Goal: Information Seeking & Learning: Learn about a topic

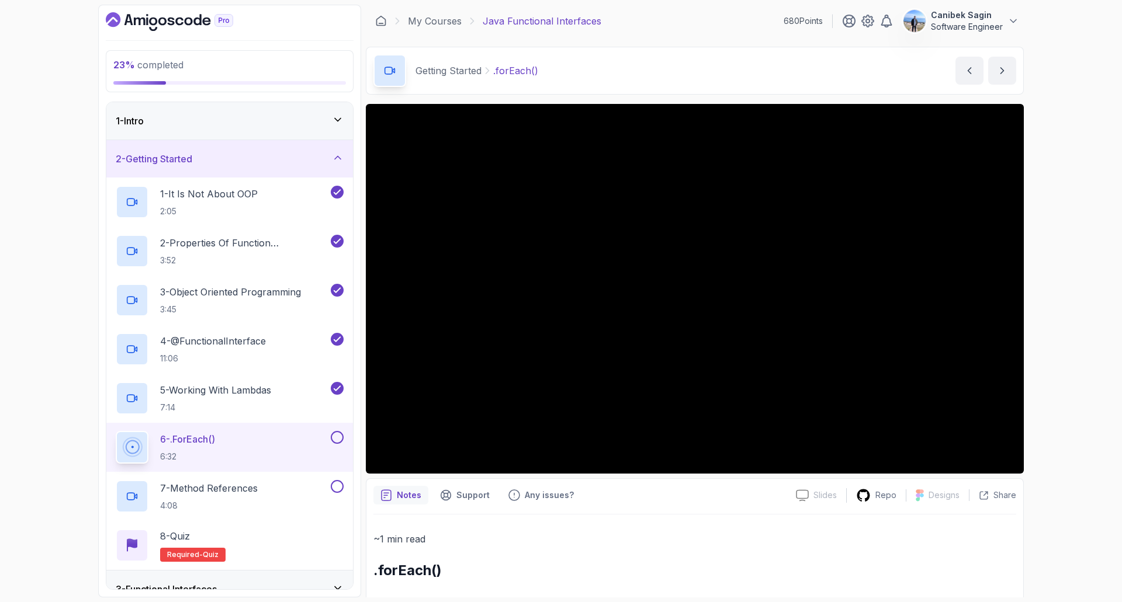
click at [1051, 346] on div "23 % completed 1 - Intro 2 - Getting Started 1 - It Is Not About OOP 2:05 2 - P…" at bounding box center [561, 301] width 1122 height 602
click at [1054, 346] on div "23 % completed 1 - Intro 2 - Getting Started 1 - It Is Not About OOP 2:05 2 - P…" at bounding box center [561, 301] width 1122 height 602
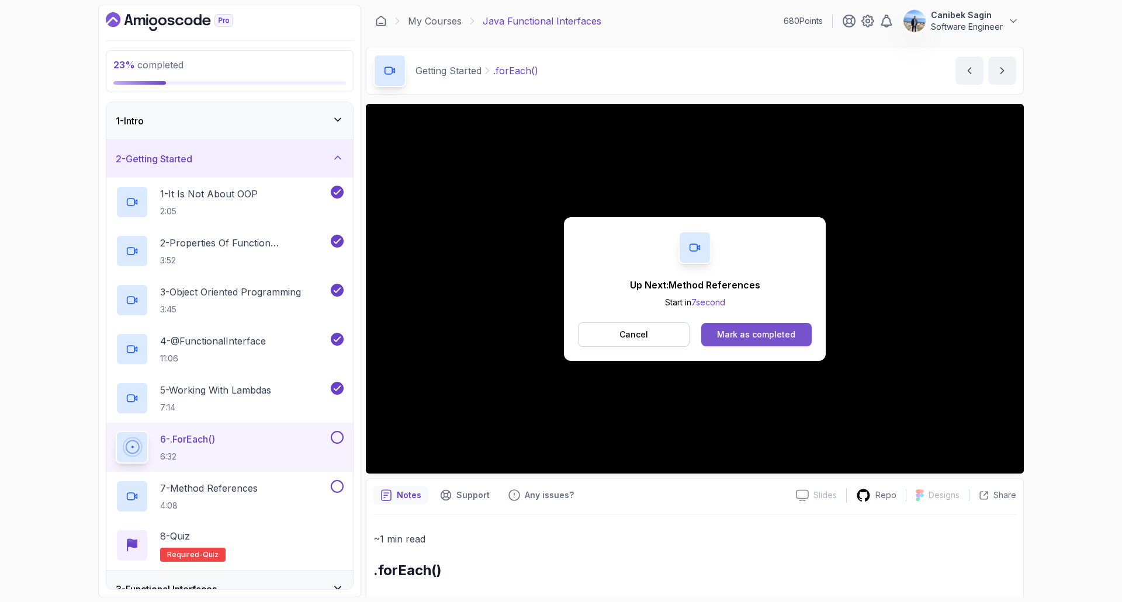
click at [768, 343] on button "Mark as completed" at bounding box center [756, 334] width 110 height 23
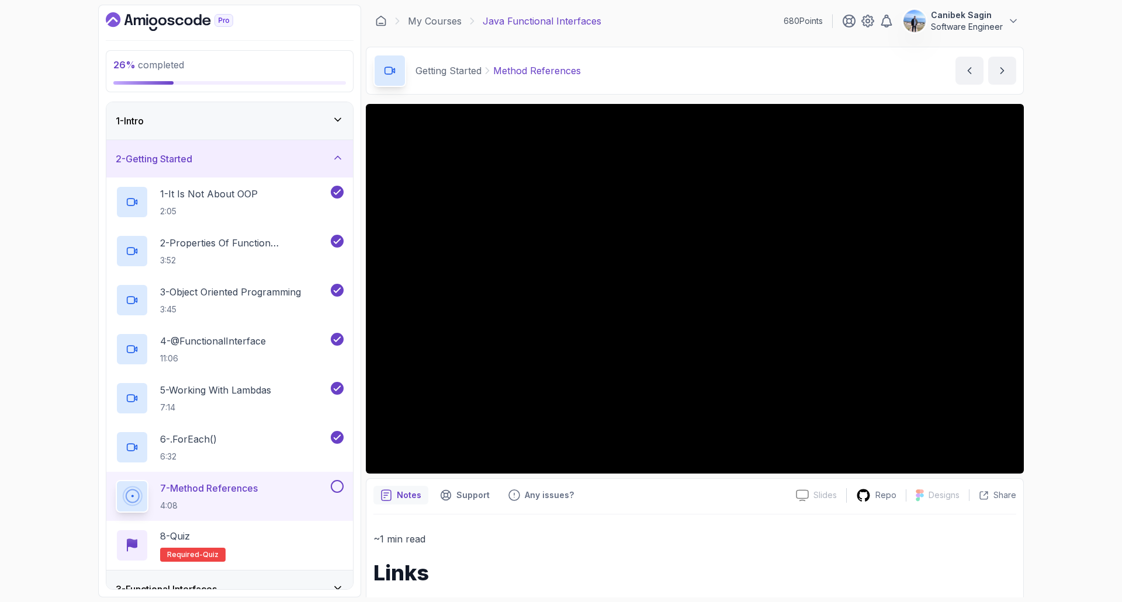
click at [341, 490] on button at bounding box center [337, 486] width 13 height 13
click at [316, 537] on div "8 - Quiz Required- quiz" at bounding box center [230, 545] width 228 height 33
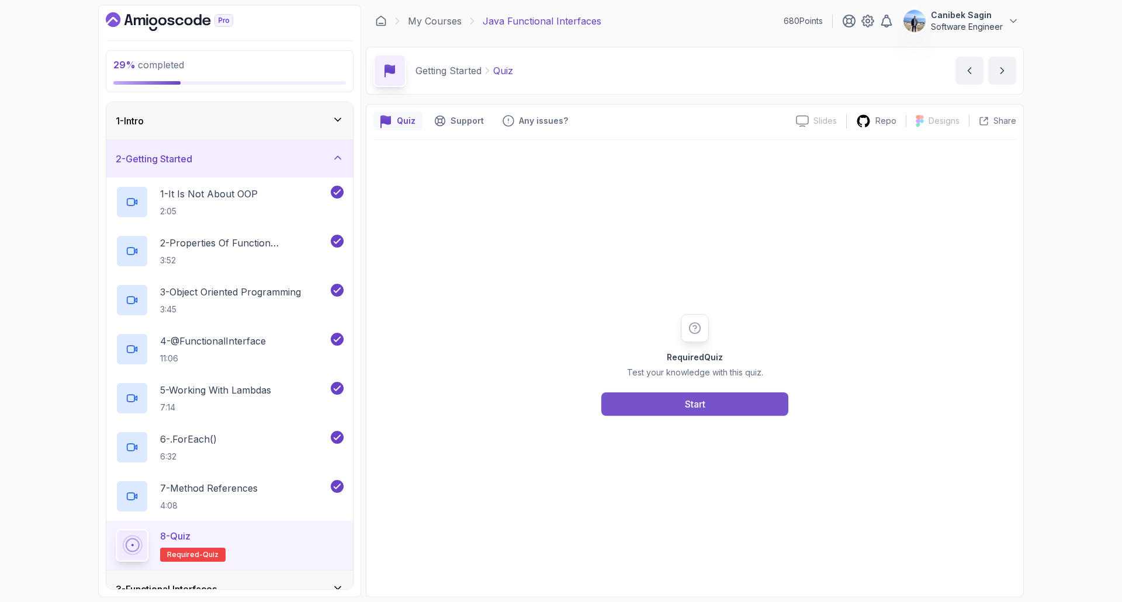
click at [711, 405] on button "Start" at bounding box center [694, 404] width 187 height 23
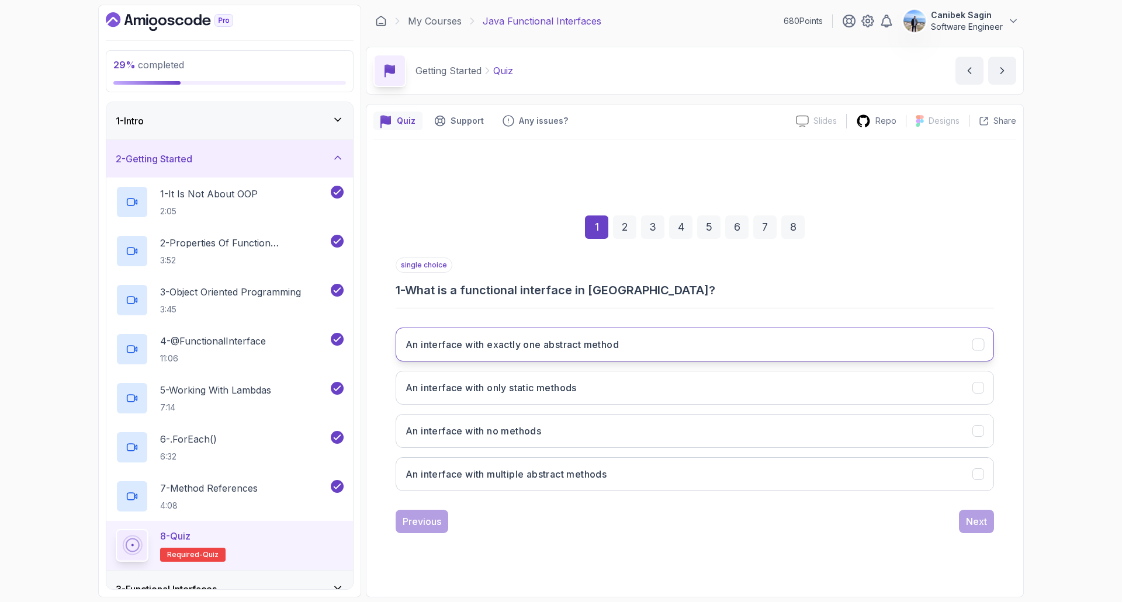
click at [636, 344] on button "An interface with exactly one abstract method" at bounding box center [695, 345] width 598 height 34
click at [978, 522] on div "Next" at bounding box center [976, 522] width 21 height 14
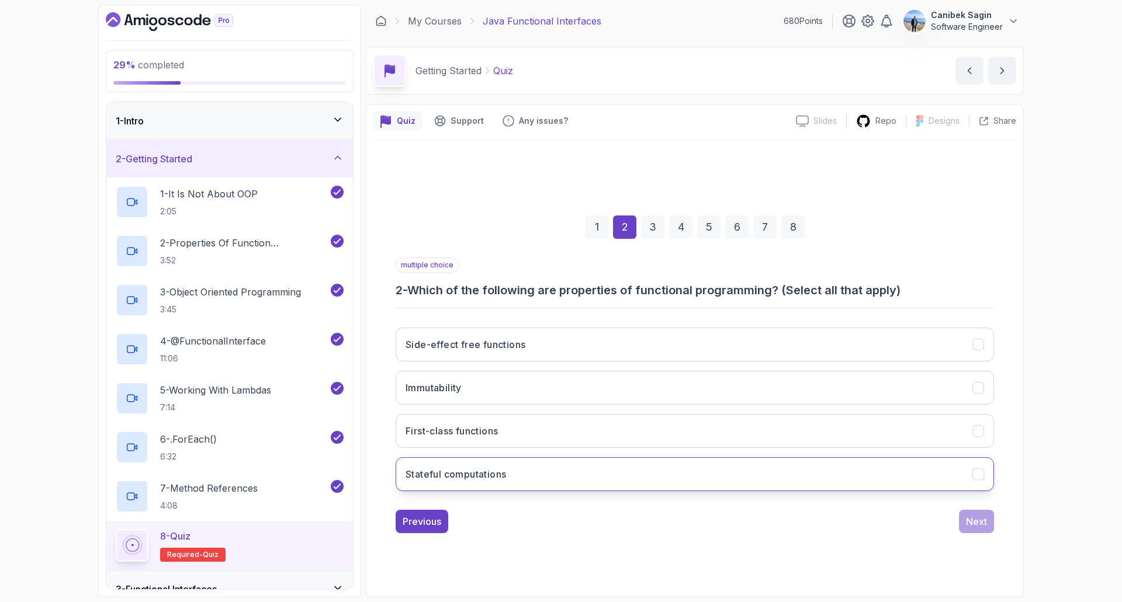
click at [592, 472] on button "Stateful computations" at bounding box center [695, 474] width 598 height 34
click at [976, 520] on div "Next" at bounding box center [976, 522] width 21 height 14
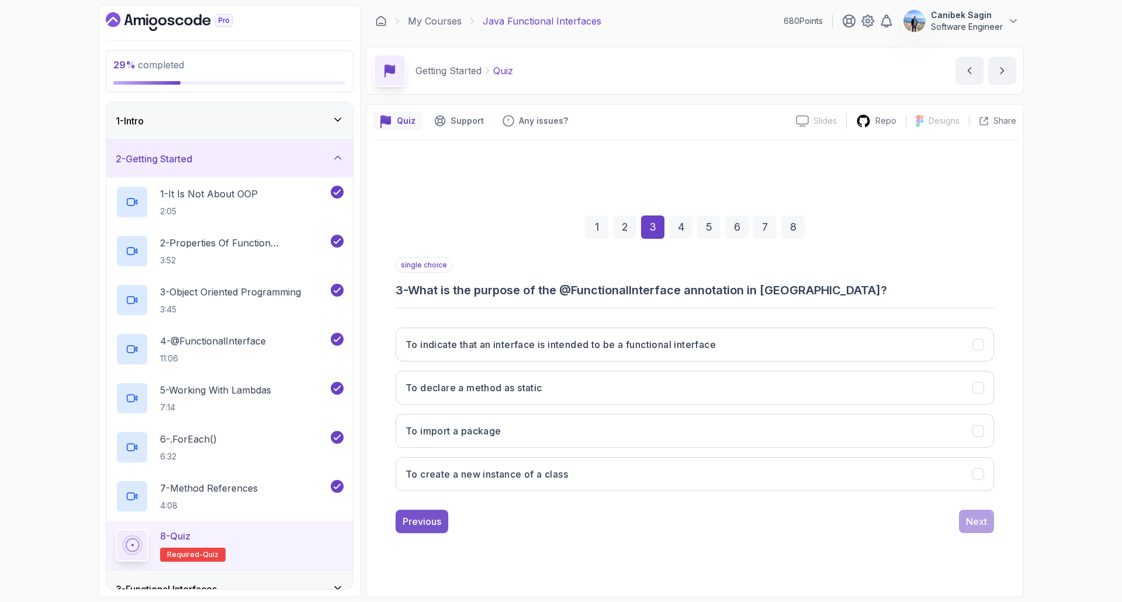
click at [415, 519] on div "Previous" at bounding box center [422, 522] width 39 height 14
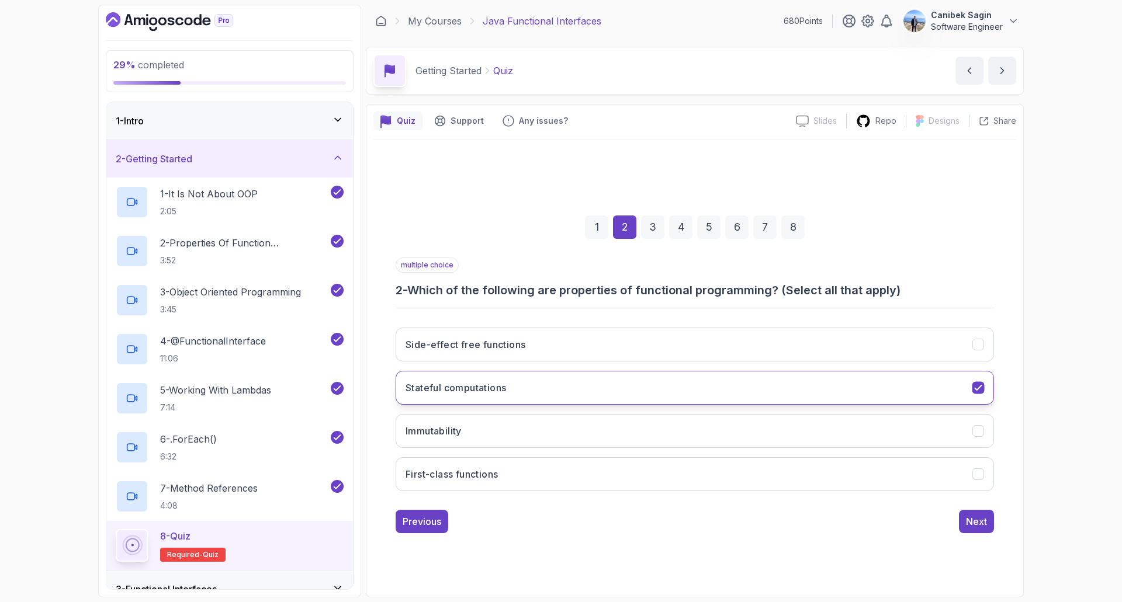
click at [501, 392] on h3 "Stateful computations" at bounding box center [455, 388] width 100 height 14
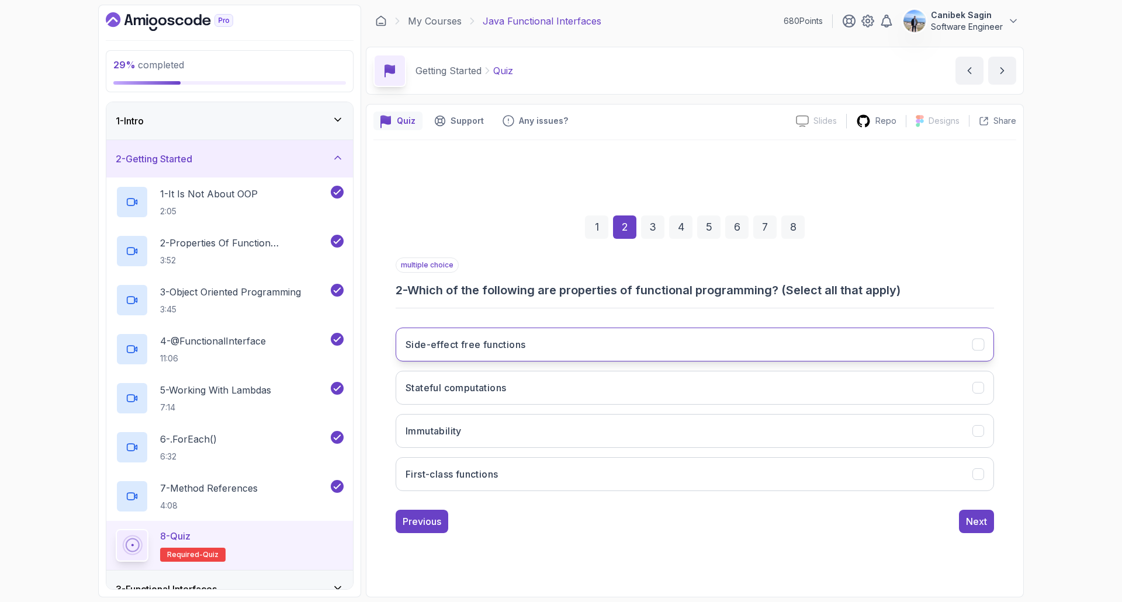
click at [511, 344] on h3 "Side-effect free functions" at bounding box center [465, 345] width 120 height 14
click at [982, 527] on div "Next" at bounding box center [976, 522] width 21 height 14
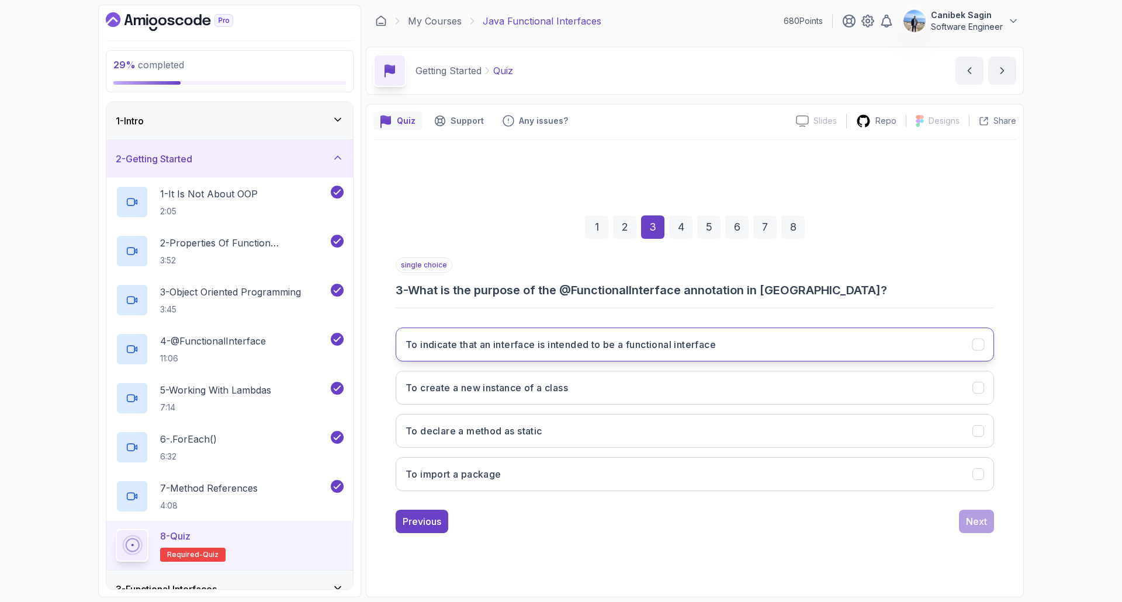
click at [507, 346] on h3 "To indicate that an interface is intended to be a functional interface" at bounding box center [560, 345] width 310 height 14
click at [982, 521] on div "Next" at bounding box center [976, 522] width 21 height 14
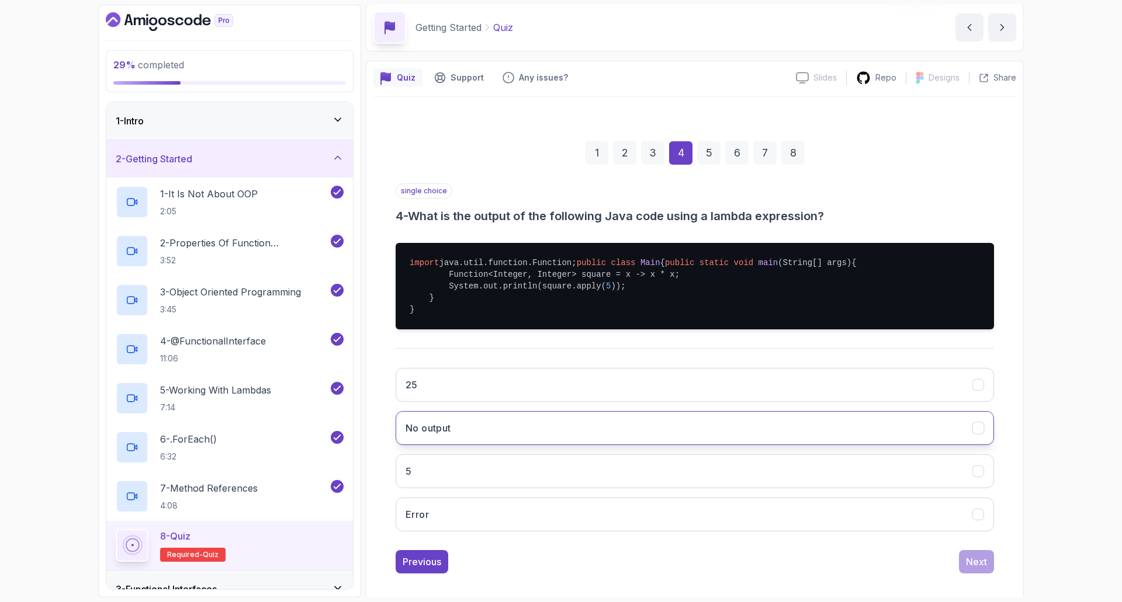
scroll to position [88, 0]
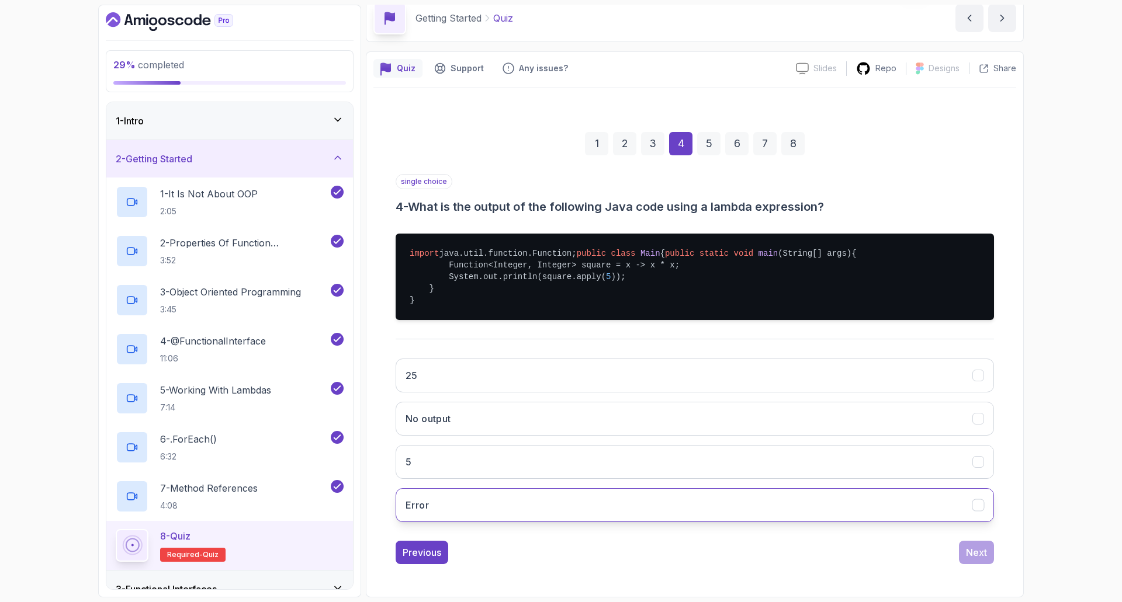
click at [582, 497] on button "Error" at bounding box center [695, 505] width 598 height 34
click at [975, 549] on div "Next" at bounding box center [976, 553] width 21 height 14
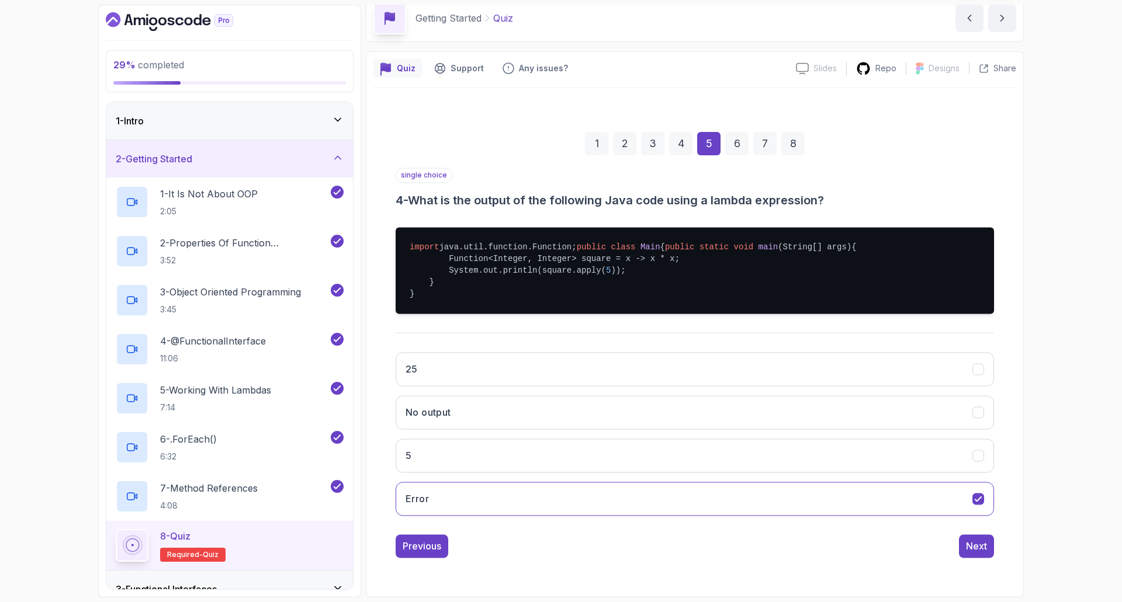
scroll to position [0, 0]
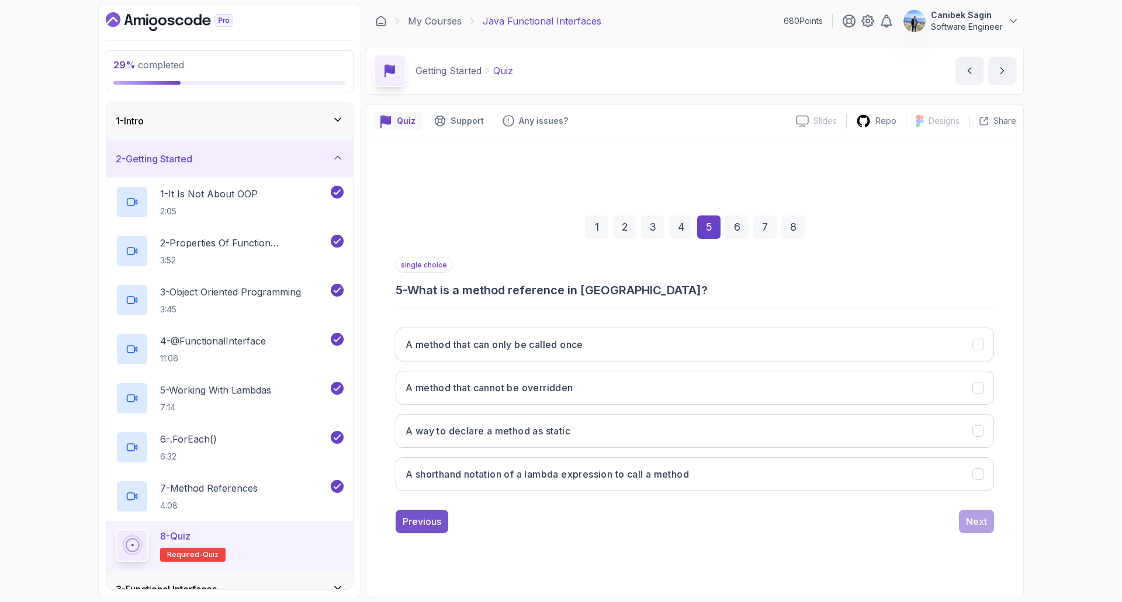
click at [427, 521] on div "Previous" at bounding box center [422, 522] width 39 height 14
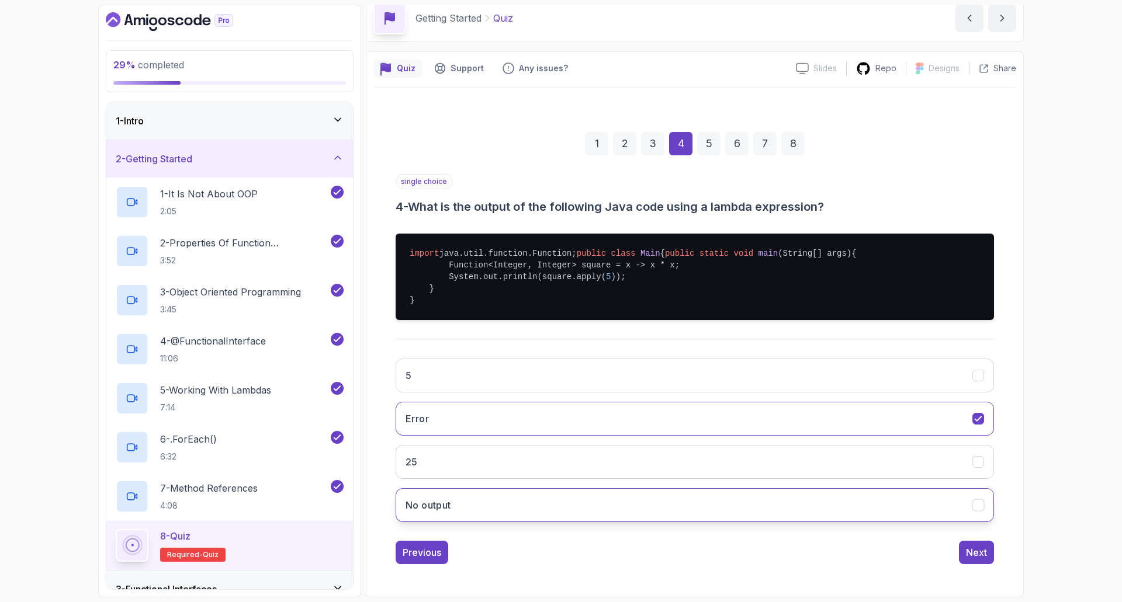
scroll to position [88, 0]
click at [973, 554] on div "Next" at bounding box center [976, 553] width 21 height 14
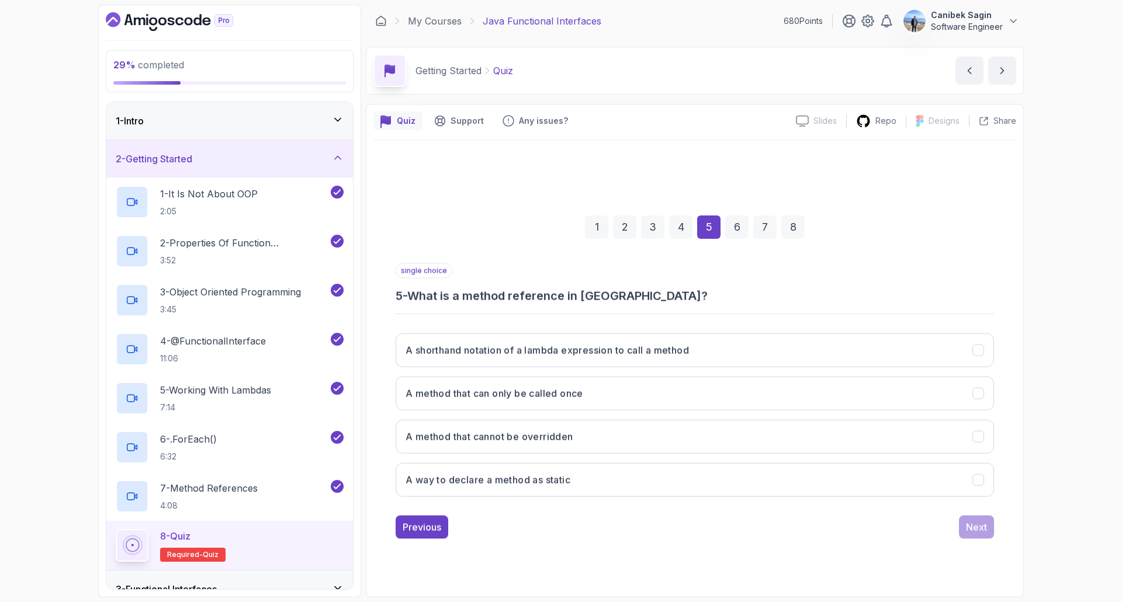
scroll to position [0, 0]
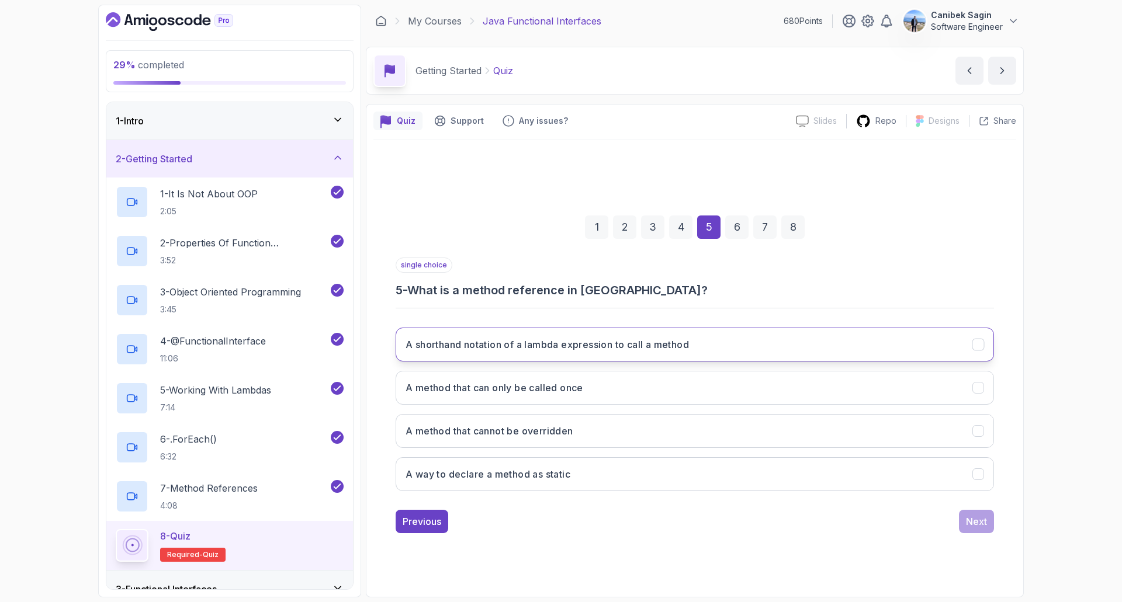
click at [621, 356] on button "A shorthand notation of a lambda expression to call a method" at bounding box center [695, 345] width 598 height 34
click at [975, 521] on div "Next" at bounding box center [976, 522] width 21 height 14
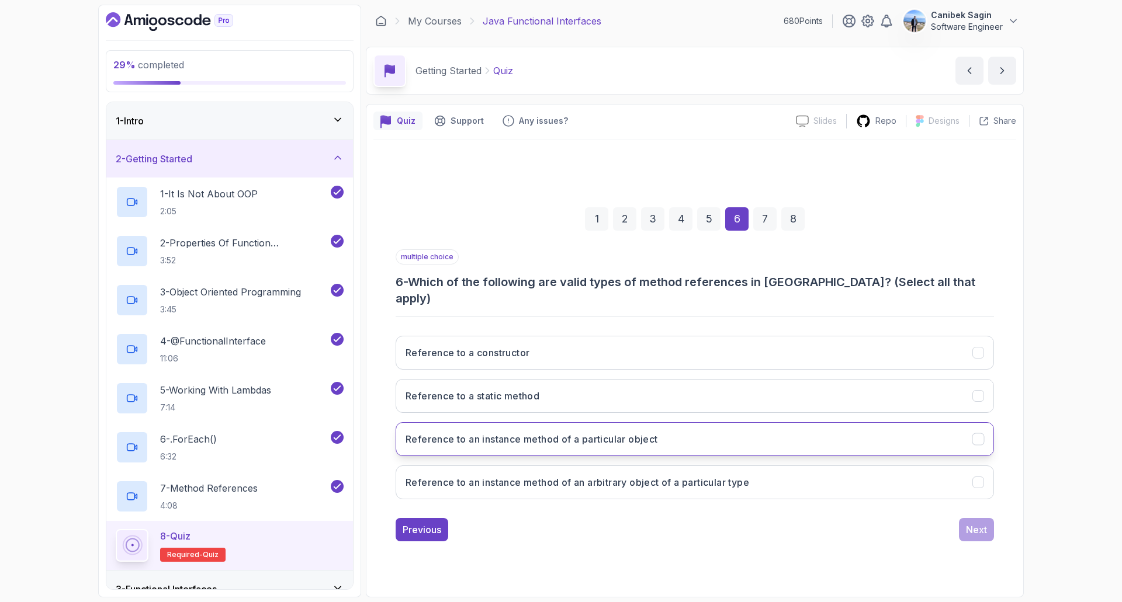
click at [813, 434] on button "Reference to an instance method of a particular object" at bounding box center [695, 439] width 598 height 34
click at [795, 472] on button "Reference to an instance method of an arbitrary object of a particular type" at bounding box center [695, 483] width 598 height 34
click at [880, 428] on button "Reference to an instance method of a particular object" at bounding box center [695, 439] width 598 height 34
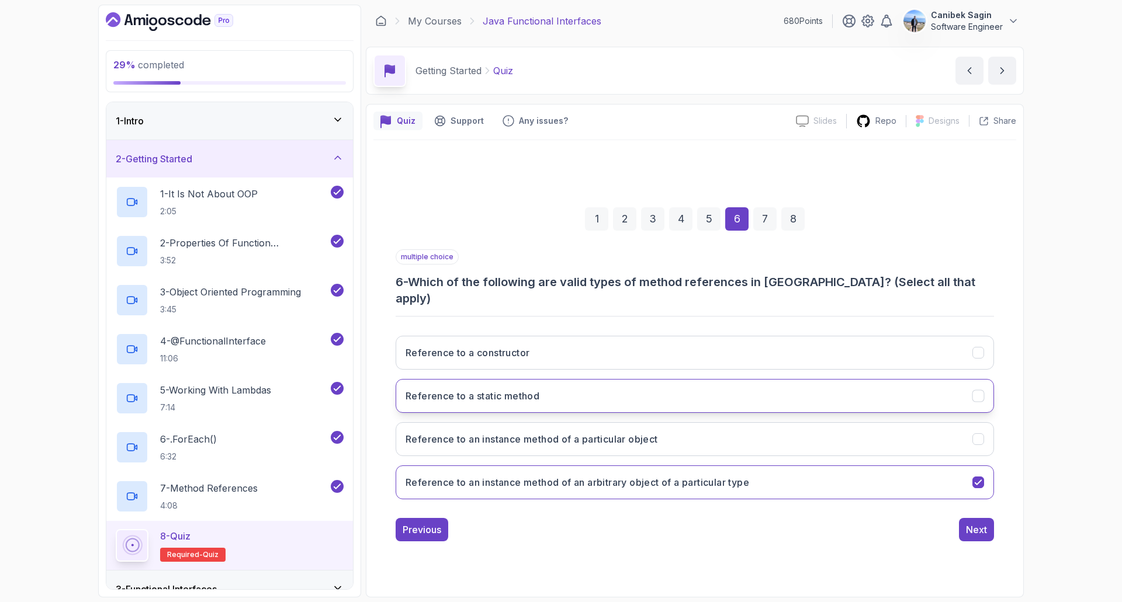
click at [620, 397] on button "Reference to a static method" at bounding box center [695, 396] width 598 height 34
click at [637, 397] on button "Reference to a static method" at bounding box center [695, 396] width 598 height 34
click at [986, 524] on div "Next" at bounding box center [976, 530] width 21 height 14
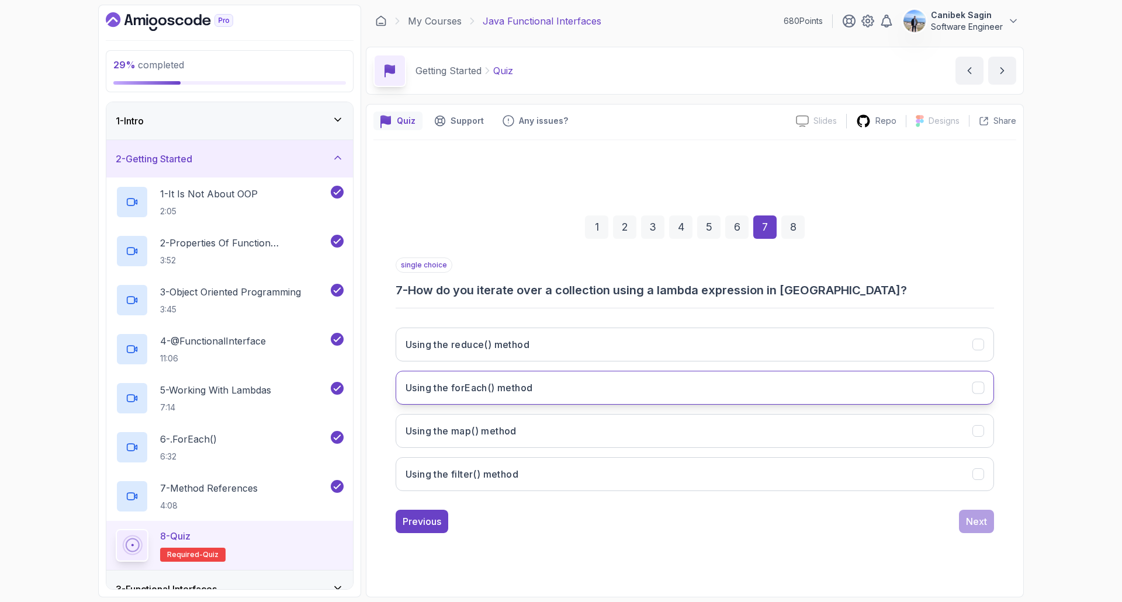
click at [559, 386] on button "Using the forEach() method" at bounding box center [695, 388] width 598 height 34
click at [982, 524] on div "Next" at bounding box center [976, 522] width 21 height 14
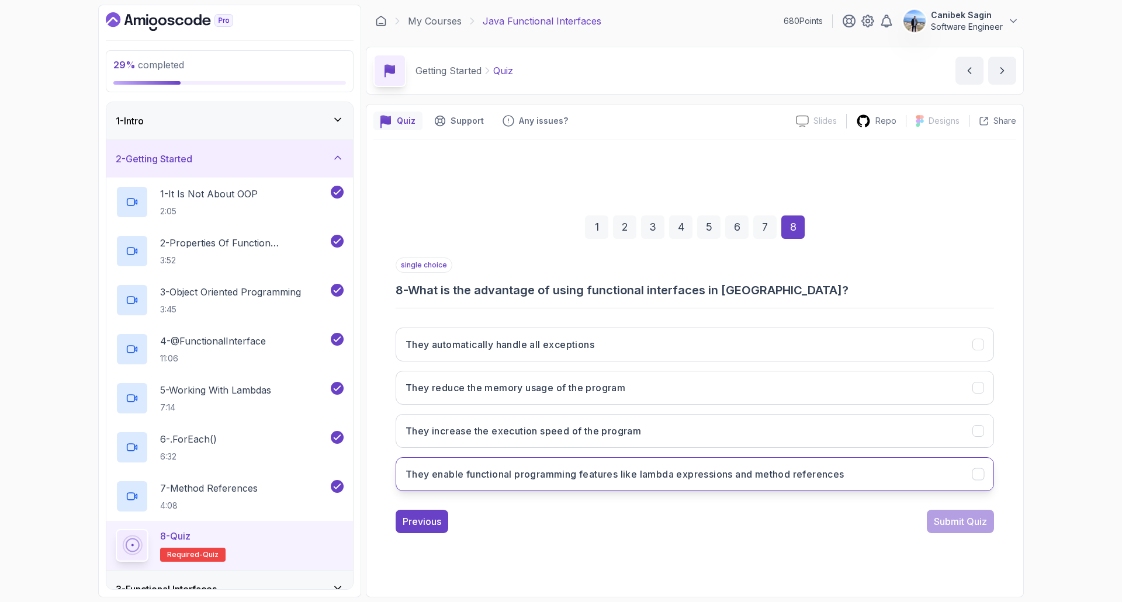
click at [660, 475] on h3 "They enable functional programming features like lambda expressions and method …" at bounding box center [624, 474] width 439 height 14
click at [952, 518] on div "Submit Quiz" at bounding box center [960, 522] width 53 height 14
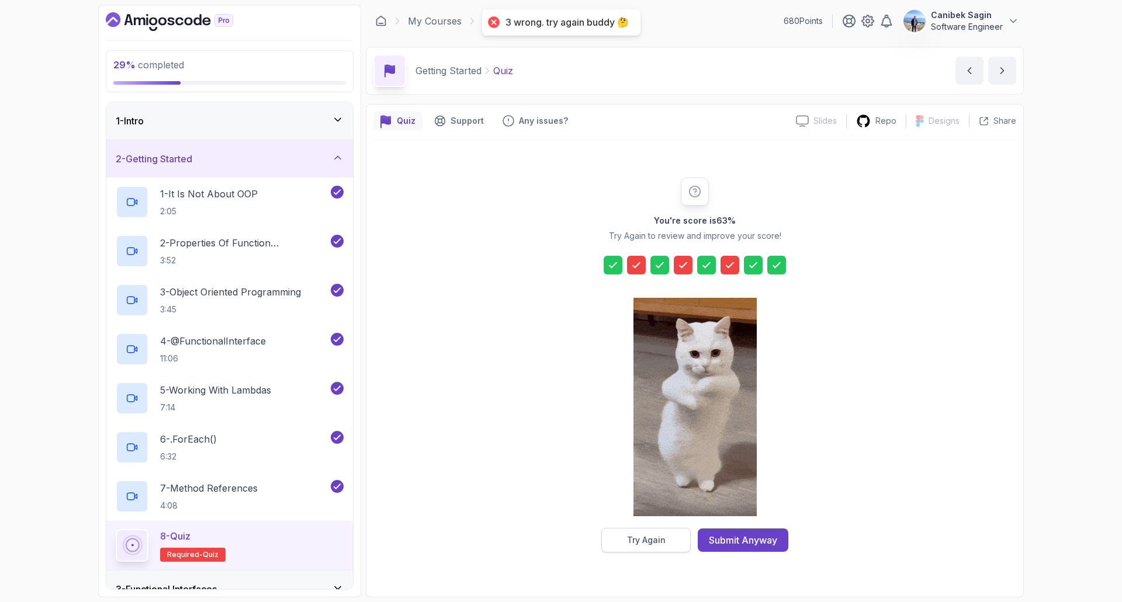
click at [647, 539] on div "Try Again" at bounding box center [646, 541] width 39 height 12
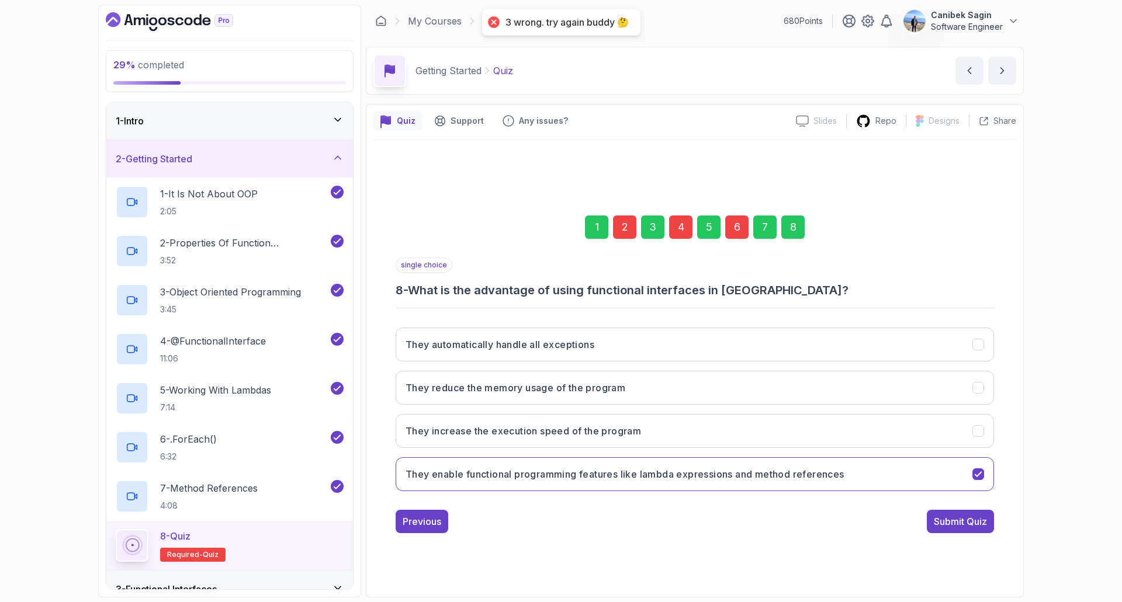
click at [623, 234] on div "2" at bounding box center [624, 227] width 23 height 23
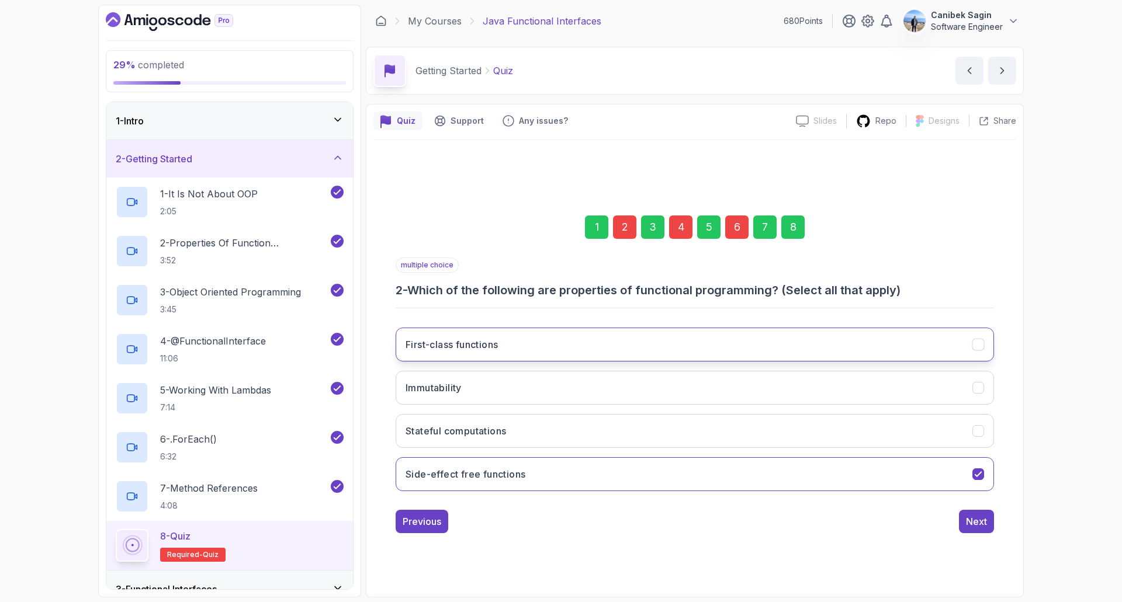
click at [504, 358] on button "First-class functions" at bounding box center [695, 345] width 598 height 34
click at [678, 226] on div "4" at bounding box center [680, 227] width 23 height 23
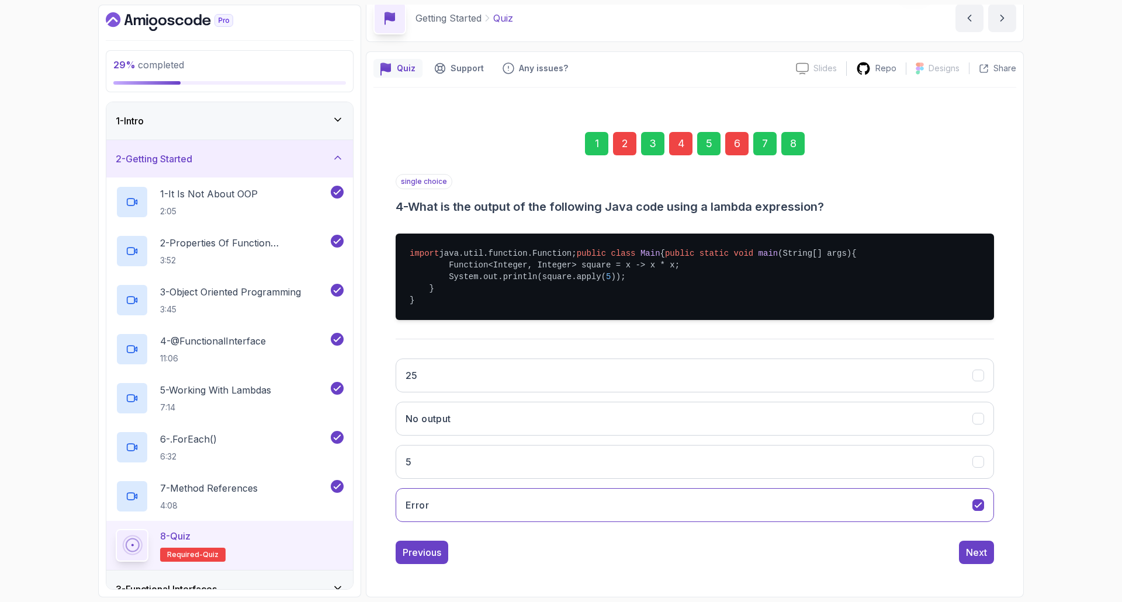
scroll to position [88, 0]
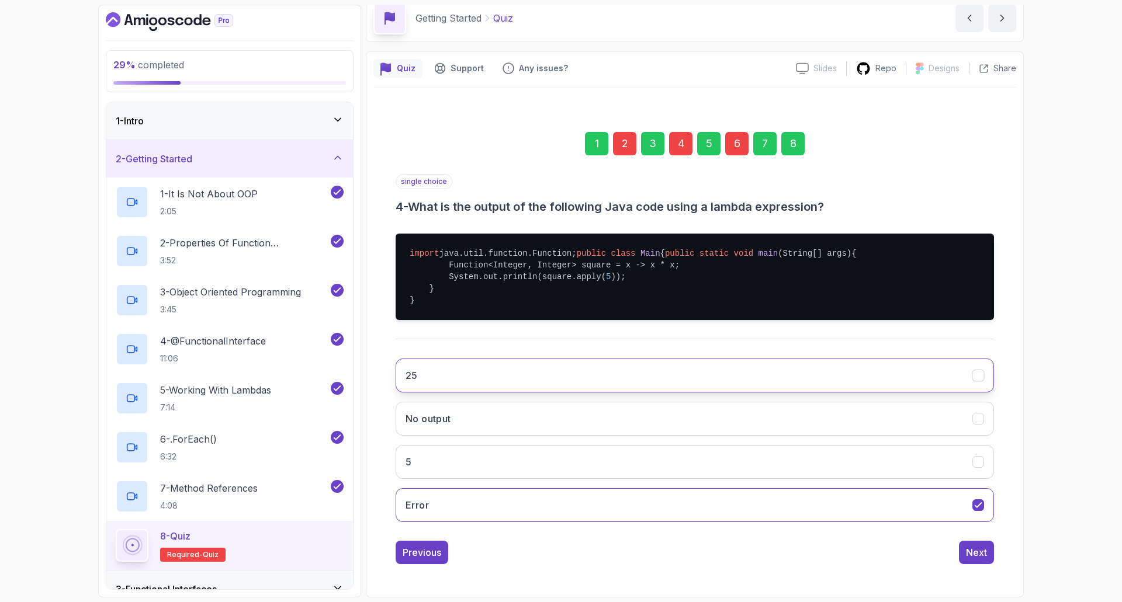
click at [587, 379] on button "25" at bounding box center [695, 376] width 598 height 34
click at [971, 554] on div "Next" at bounding box center [976, 553] width 21 height 14
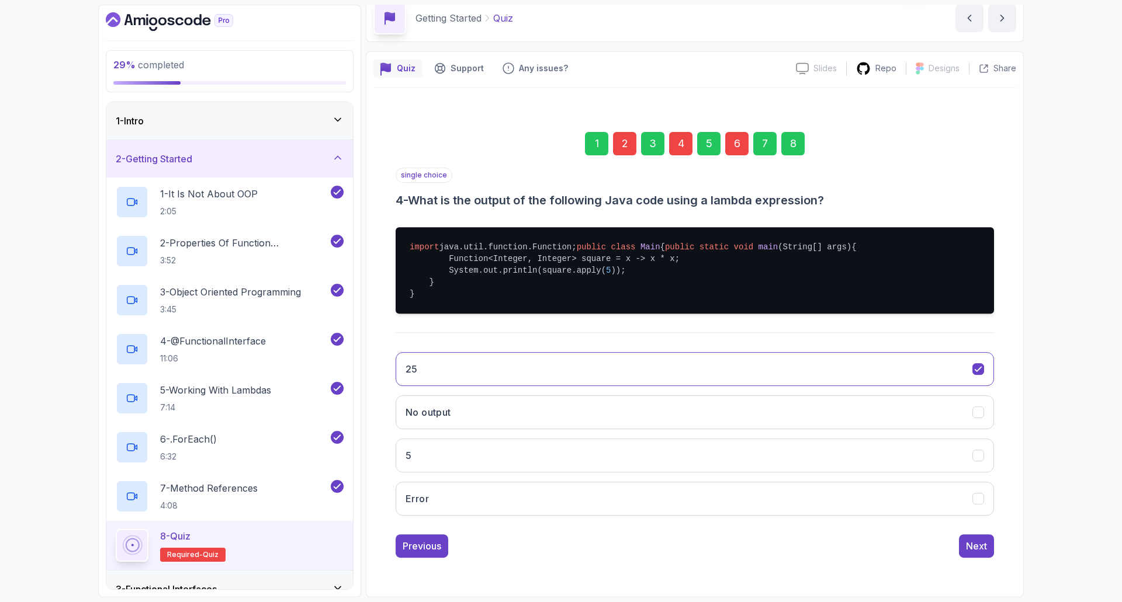
scroll to position [0, 0]
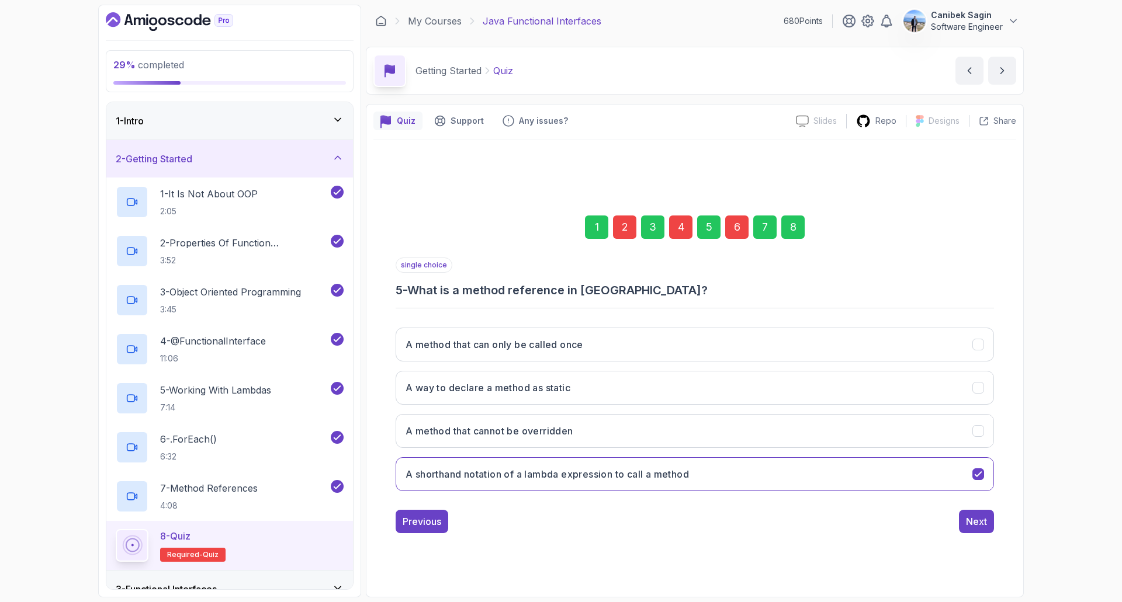
click at [738, 228] on div "6" at bounding box center [736, 227] width 23 height 23
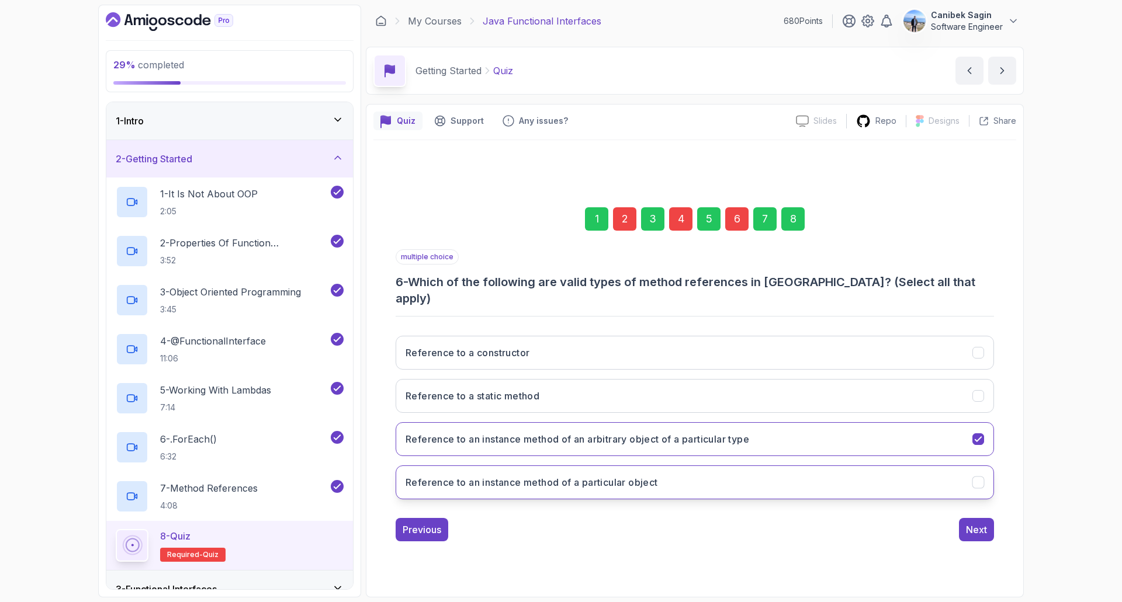
click at [686, 486] on button "Reference to an instance method of a particular object" at bounding box center [695, 483] width 598 height 34
click at [696, 435] on h3 "Reference to an instance method of an arbitrary object of a particular type" at bounding box center [577, 439] width 344 height 14
click at [695, 432] on h3 "Reference to an instance method of an arbitrary object of a particular type" at bounding box center [577, 439] width 344 height 14
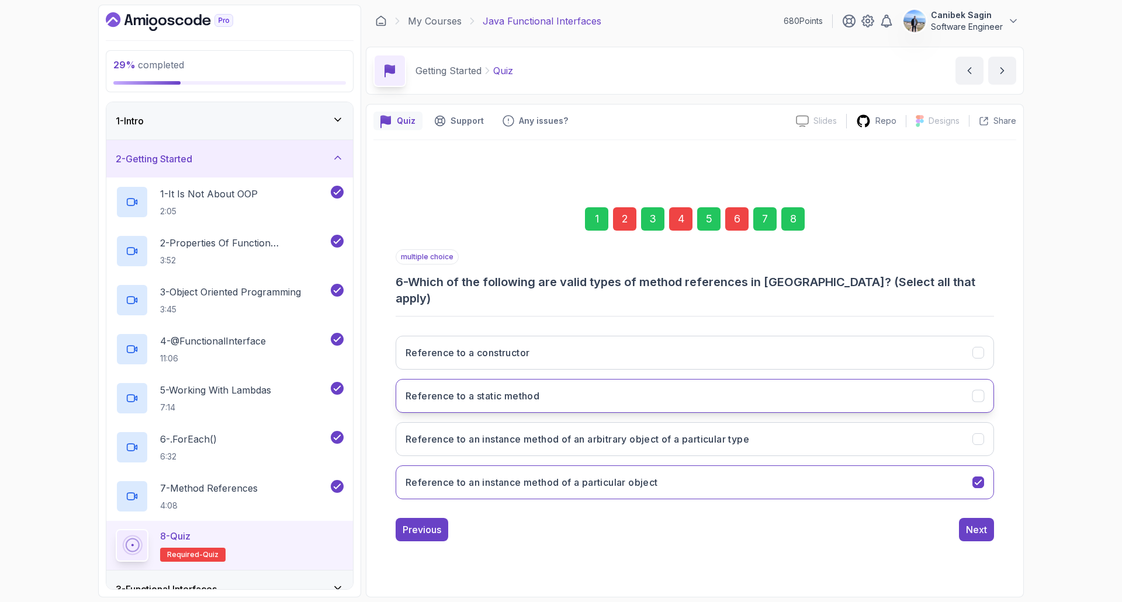
click at [655, 379] on button "Reference to a static method" at bounding box center [695, 396] width 598 height 34
click at [982, 523] on div "Next" at bounding box center [976, 530] width 21 height 14
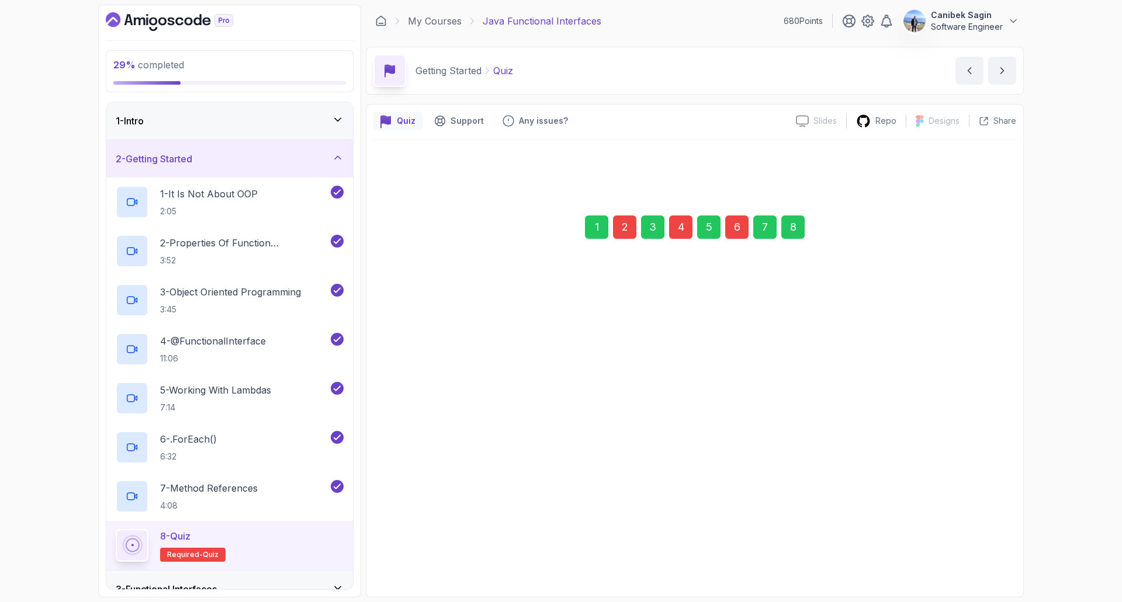
click at [781, 219] on div "8" at bounding box center [792, 227] width 23 height 23
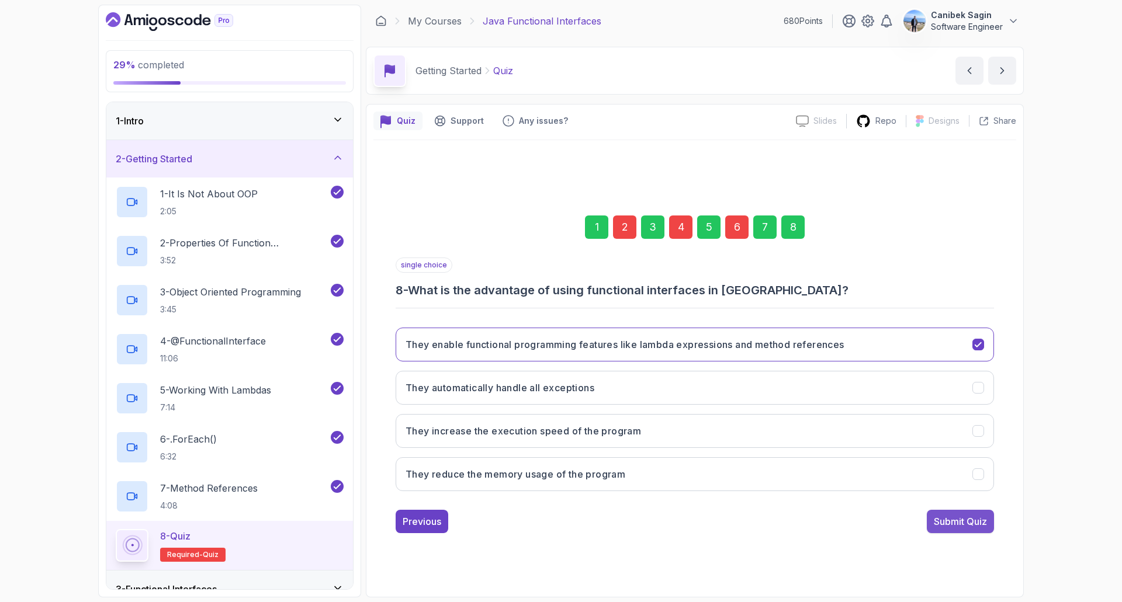
click at [969, 523] on div "Submit Quiz" at bounding box center [960, 522] width 53 height 14
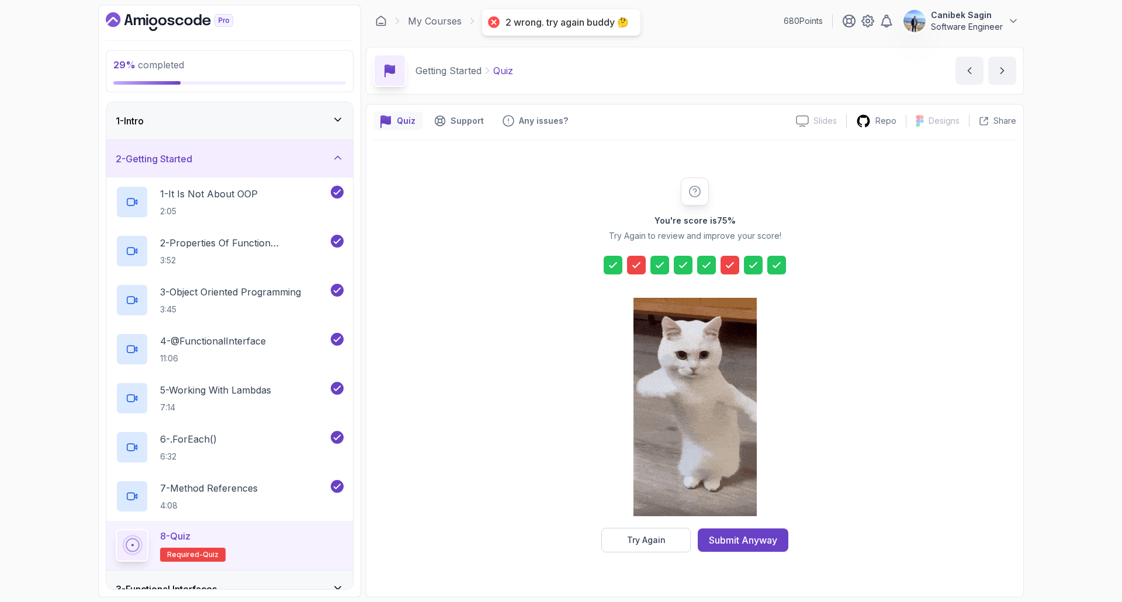
click at [730, 264] on icon at bounding box center [730, 265] width 12 height 12
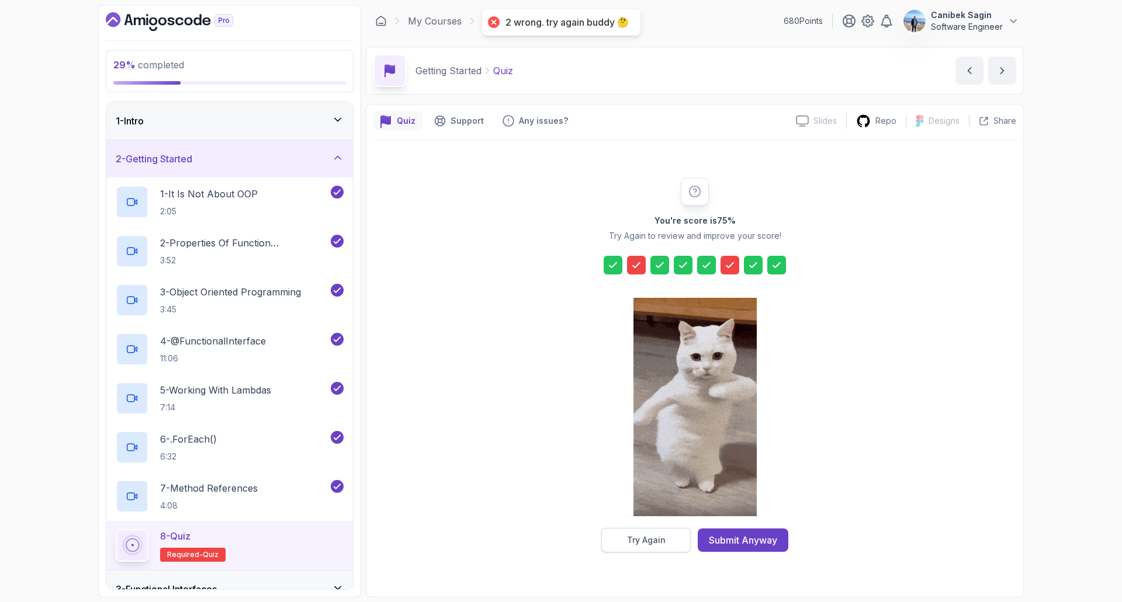
click at [656, 540] on div "Try Again" at bounding box center [646, 541] width 39 height 12
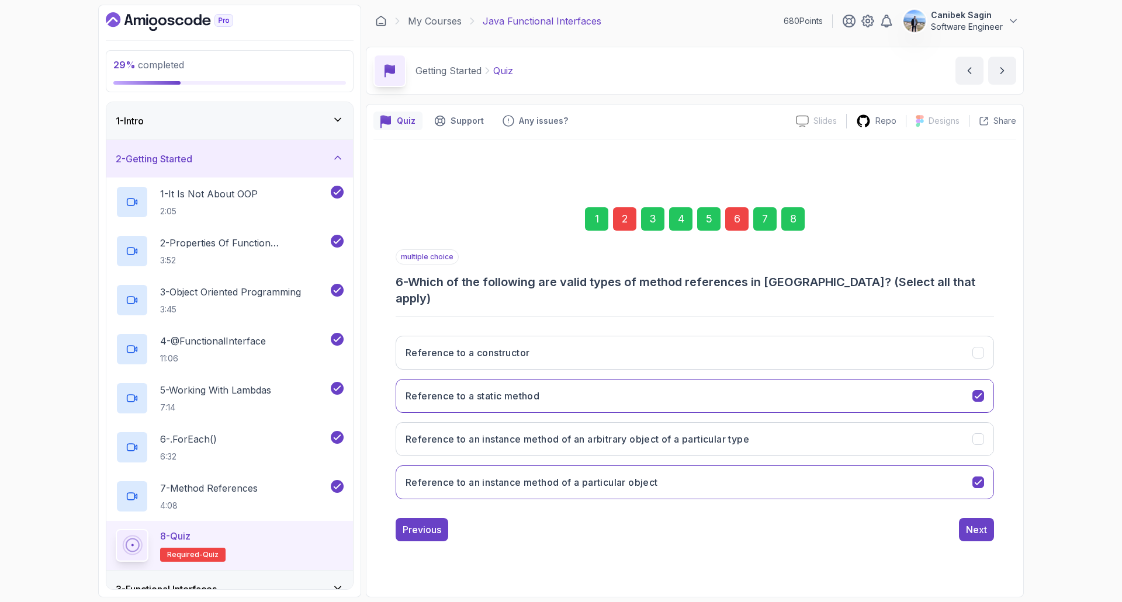
click at [619, 227] on div "2" at bounding box center [624, 218] width 23 height 23
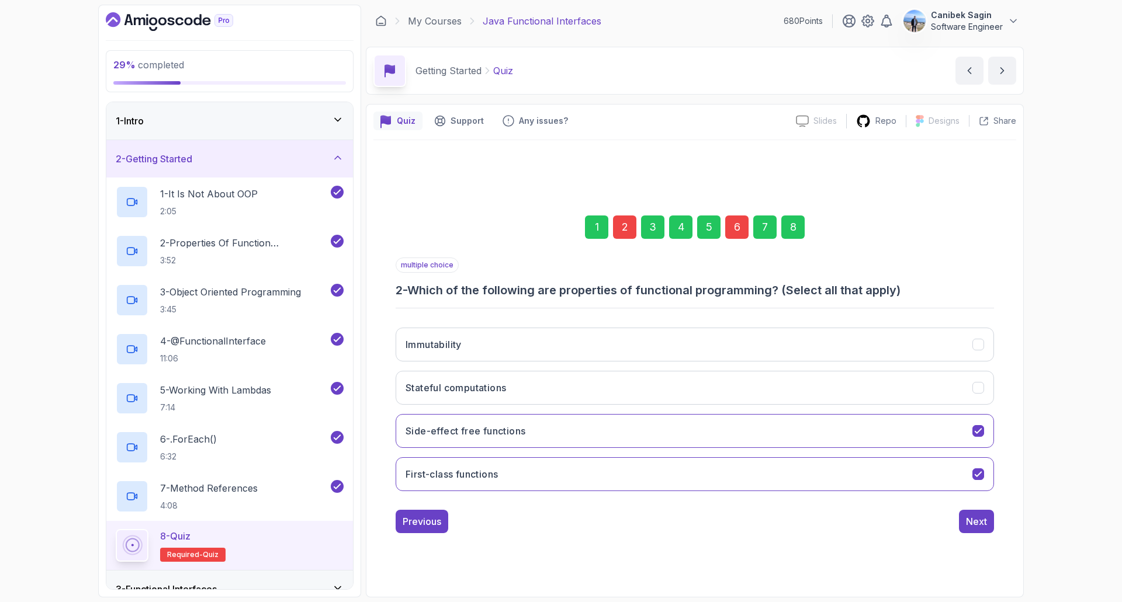
click at [739, 231] on div "6" at bounding box center [736, 227] width 23 height 23
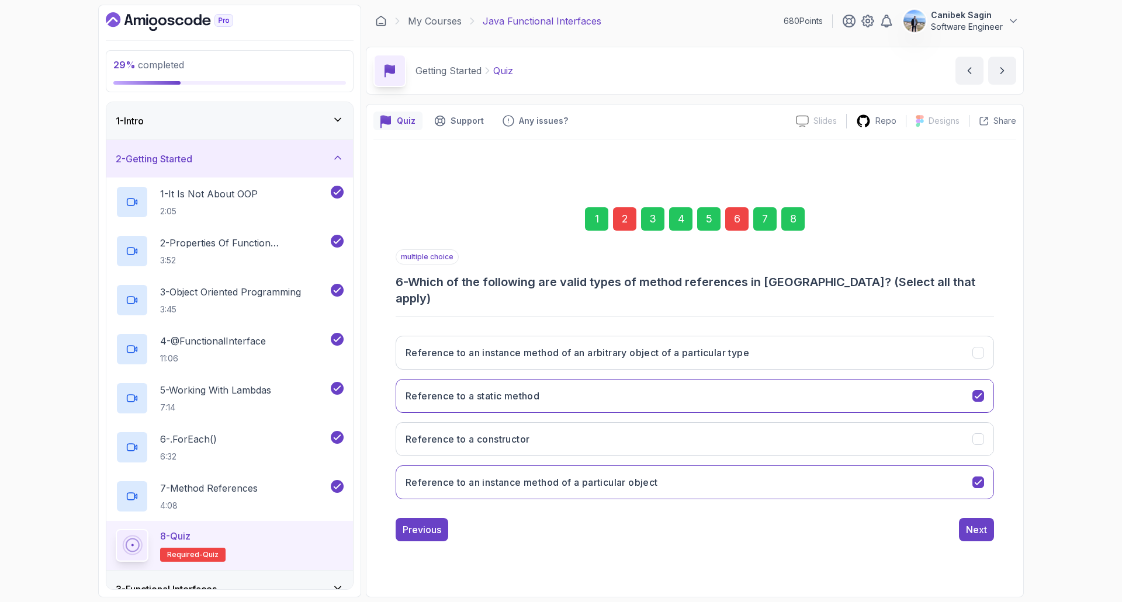
click at [677, 231] on div "4" at bounding box center [680, 218] width 23 height 23
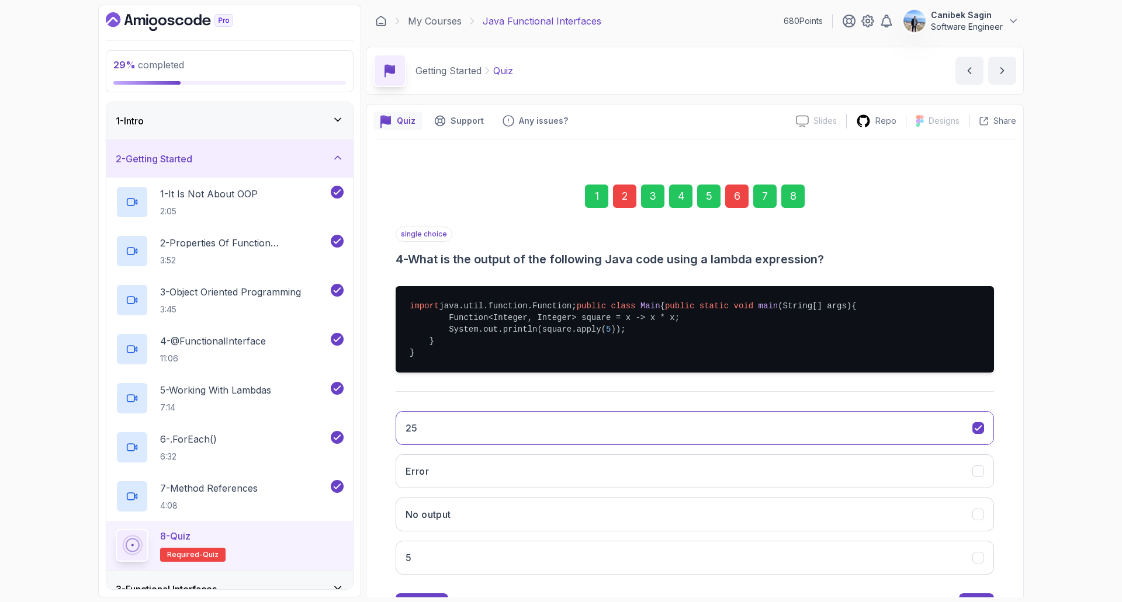
drag, startPoint x: 434, startPoint y: 373, endPoint x: 440, endPoint y: 348, distance: 26.5
click at [417, 344] on pre "import java.util.function.Function; public class Main { public static void main…" at bounding box center [695, 329] width 598 height 86
copy pre "public static void main (String[] args) { Function<Integer, Integer> square = x…"
click at [733, 197] on div "6" at bounding box center [736, 196] width 23 height 23
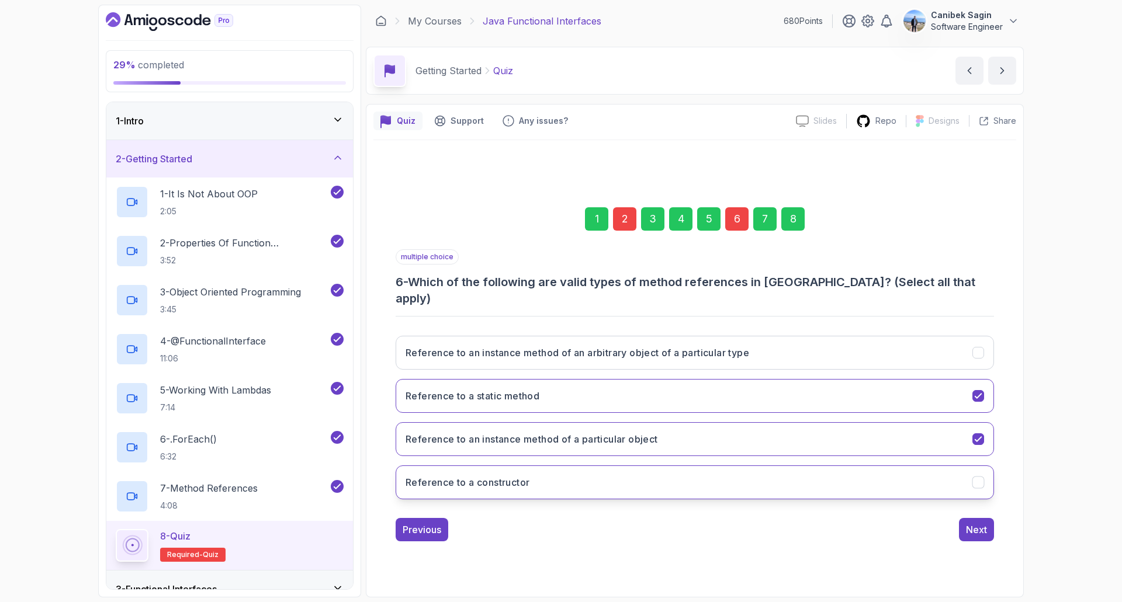
click at [963, 468] on button "Reference to a constructor" at bounding box center [695, 483] width 598 height 34
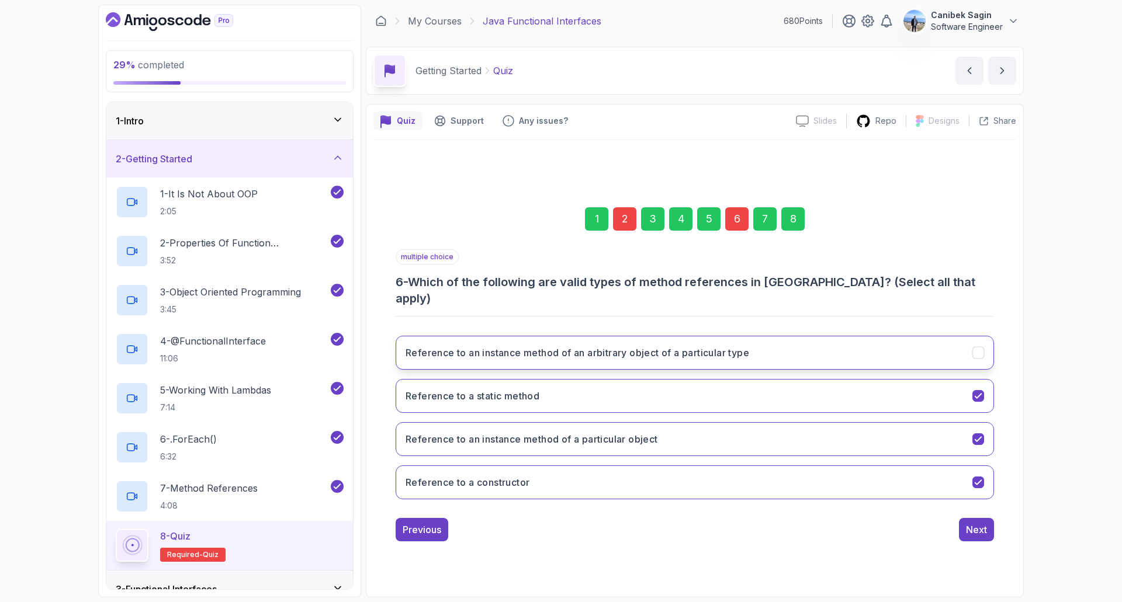
click at [959, 351] on button "Reference to an instance method of an arbitrary object of a particular type" at bounding box center [695, 353] width 598 height 34
click at [979, 523] on div "Next" at bounding box center [976, 530] width 21 height 14
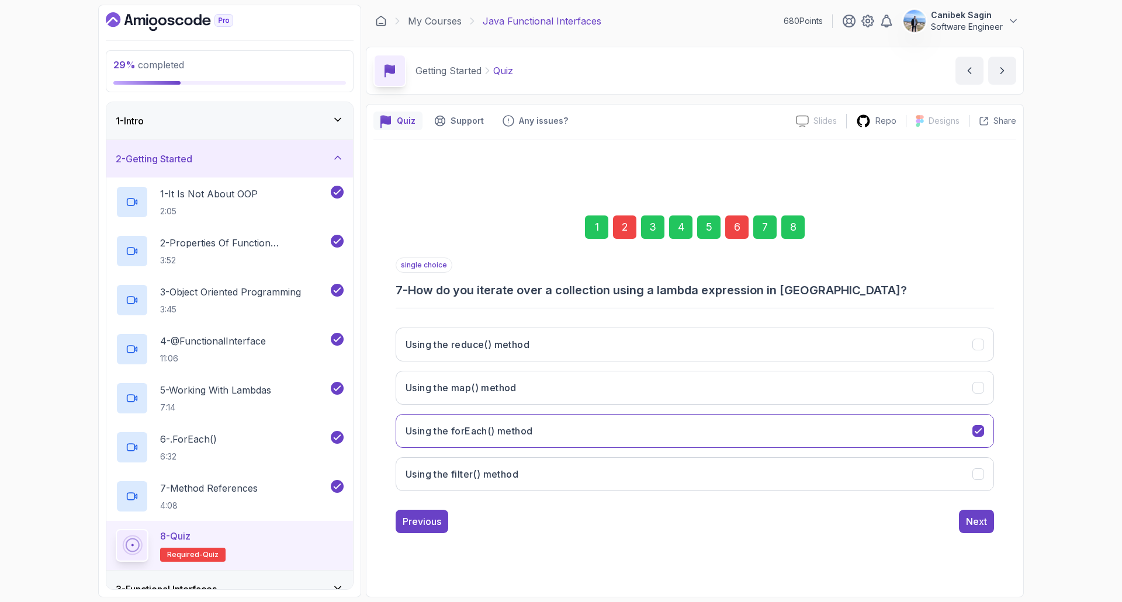
click at [741, 225] on div "6" at bounding box center [736, 227] width 23 height 23
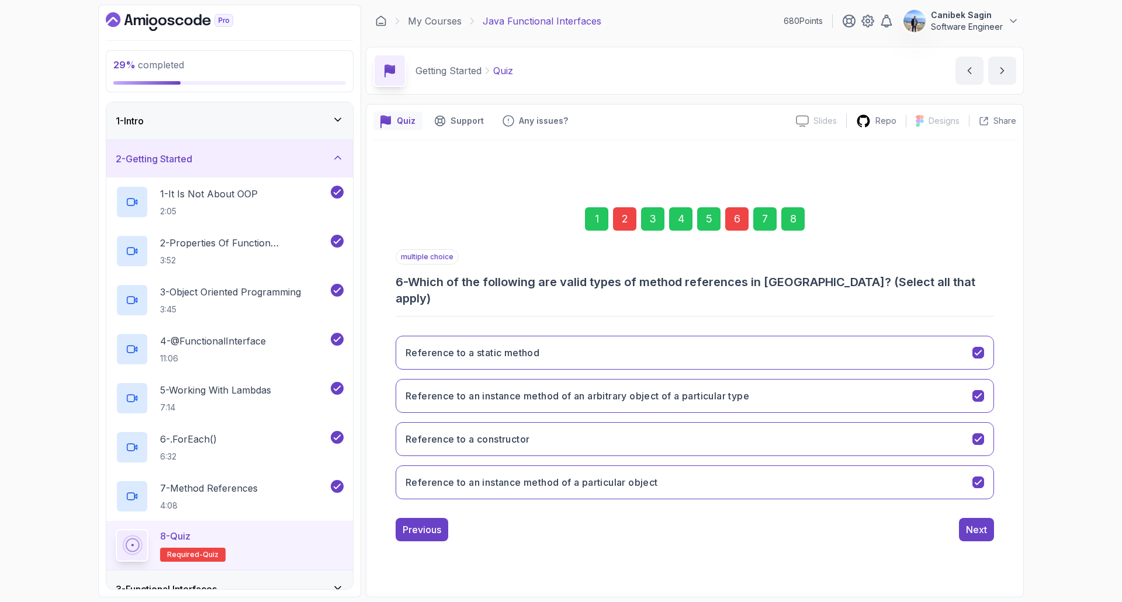
click at [622, 227] on div "2" at bounding box center [624, 218] width 23 height 23
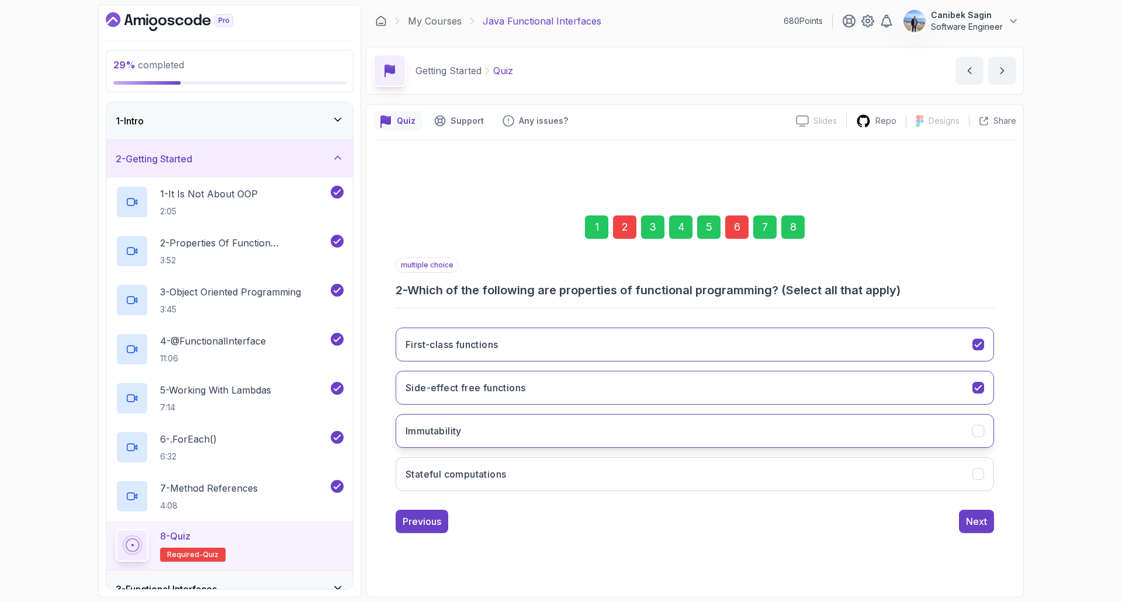
click at [535, 429] on button "Immutability" at bounding box center [695, 431] width 598 height 34
click at [983, 519] on div "Next" at bounding box center [976, 522] width 21 height 14
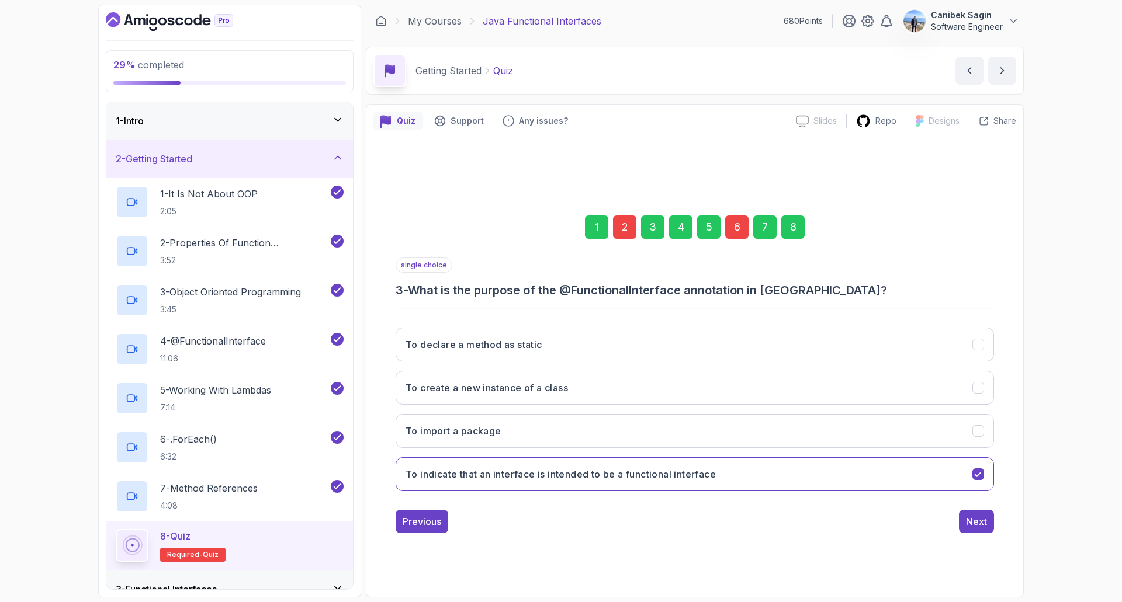
click at [799, 231] on div "8" at bounding box center [792, 227] width 23 height 23
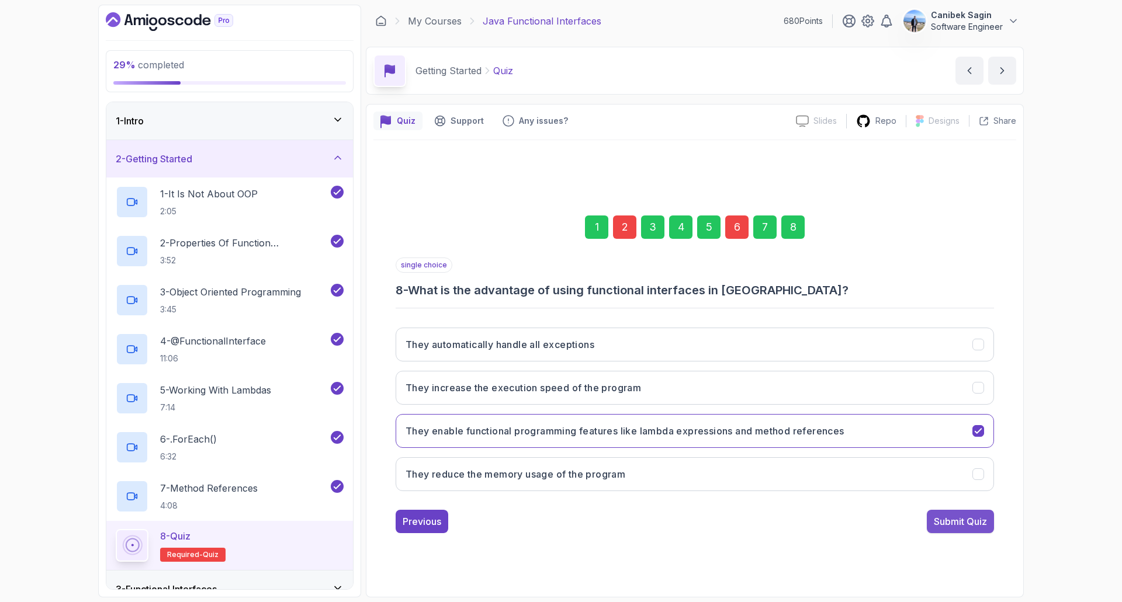
click at [952, 525] on div "Submit Quiz" at bounding box center [960, 522] width 53 height 14
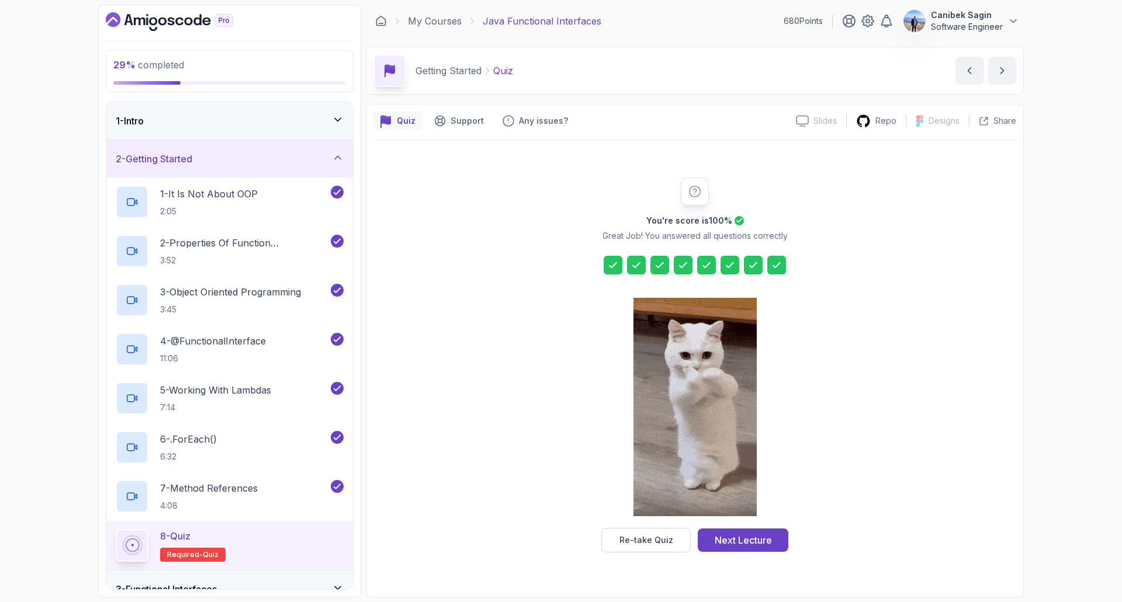
click at [746, 540] on div "Next Lecture" at bounding box center [743, 540] width 57 height 14
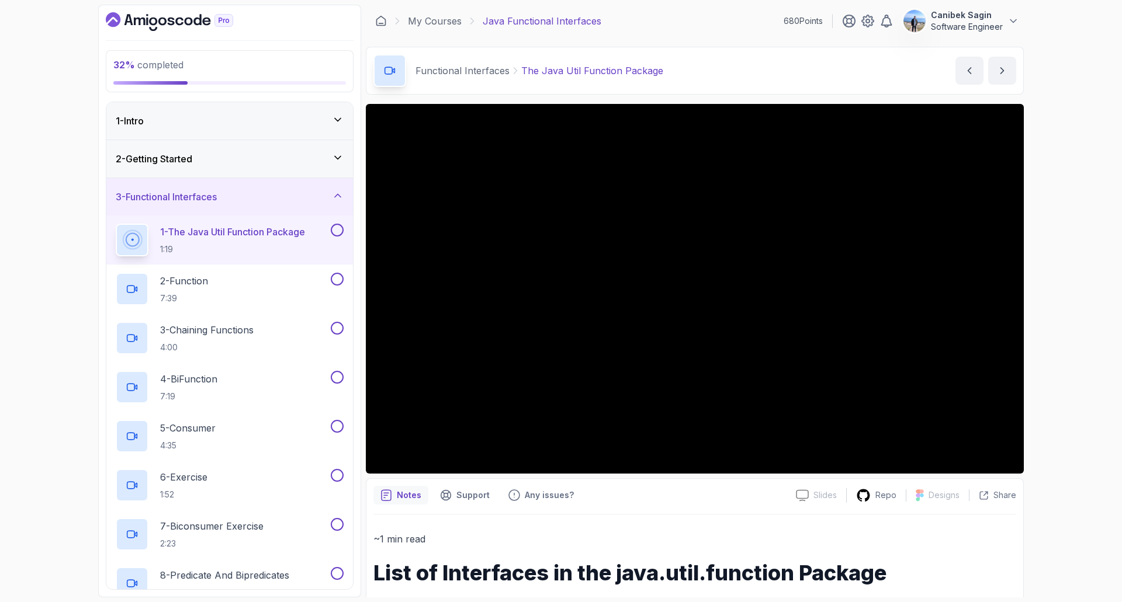
click at [265, 190] on div "3 - Functional Interfaces" at bounding box center [230, 197] width 228 height 14
